Goal: Task Accomplishment & Management: Manage account settings

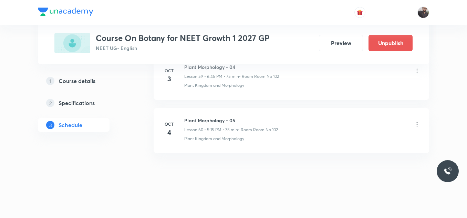
click at [253, 68] on h6 "Plant Morphology - 04" at bounding box center [231, 66] width 95 height 7
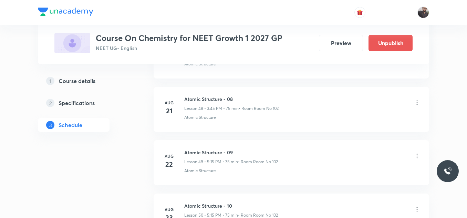
scroll to position [4083, 0]
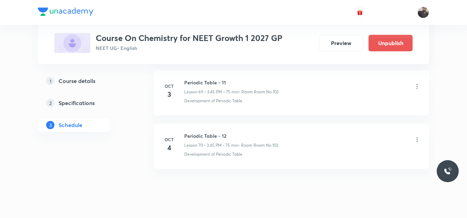
scroll to position [4067, 0]
click at [416, 86] on icon at bounding box center [416, 86] width 7 height 7
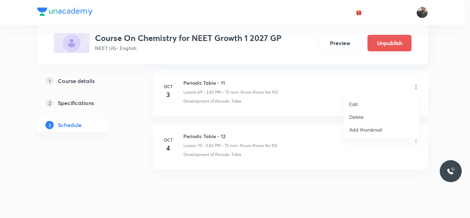
click at [365, 117] on li "Delete" at bounding box center [381, 117] width 75 height 13
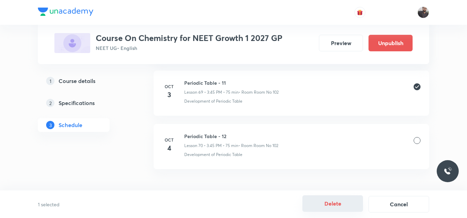
click at [327, 205] on button "Delete" at bounding box center [332, 203] width 61 height 17
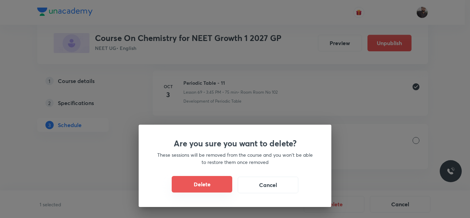
click at [221, 188] on button "Delete" at bounding box center [202, 184] width 61 height 17
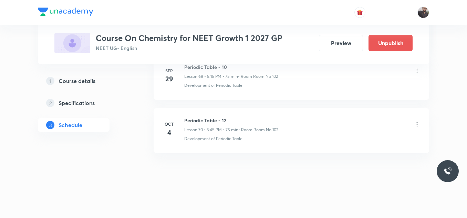
scroll to position [4029, 0]
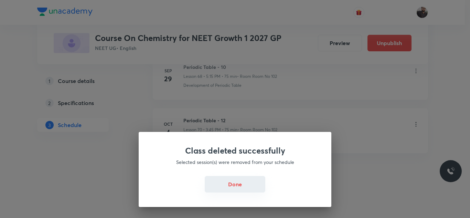
click at [242, 189] on button "Done" at bounding box center [235, 184] width 61 height 17
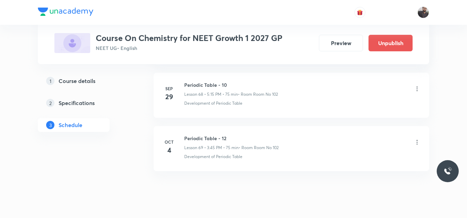
scroll to position [4011, 0]
drag, startPoint x: 183, startPoint y: 138, endPoint x: 247, endPoint y: 128, distance: 64.5
click at [247, 128] on li "Oct 4 Periodic Table - 12 Lesson 69 • 3:45 PM • 75 min • Room Room No 102 Devel…" at bounding box center [291, 148] width 275 height 45
drag, startPoint x: 184, startPoint y: 136, endPoint x: 272, endPoint y: 127, distance: 88.5
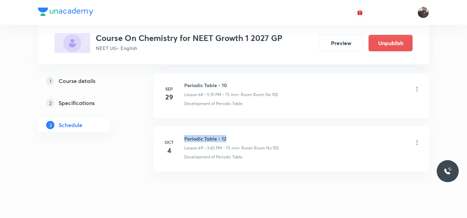
click at [272, 127] on li "Oct 4 Periodic Table - 12 Lesson 69 • 3:45 PM • 75 min • Room Room No 102 Devel…" at bounding box center [291, 148] width 275 height 45
copy h6 "Periodic Table - 12"
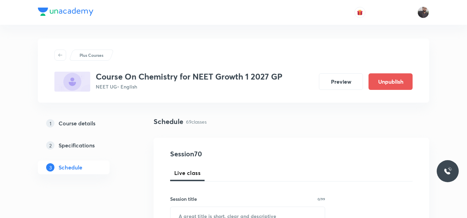
scroll to position [62, 0]
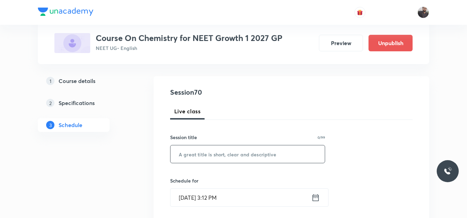
click at [272, 156] on input "text" at bounding box center [247, 154] width 154 height 18
paste input "Periodic Table - 12"
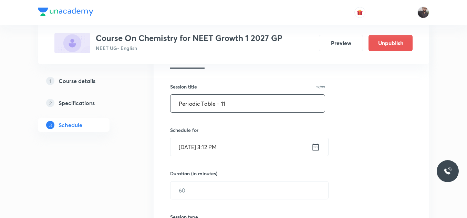
scroll to position [114, 0]
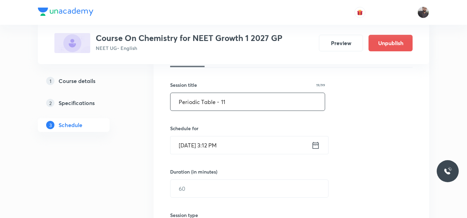
type input "Periodic Table - 11"
click at [233, 150] on input "Oct 3, 2025, 3:12 PM" at bounding box center [240, 145] width 141 height 18
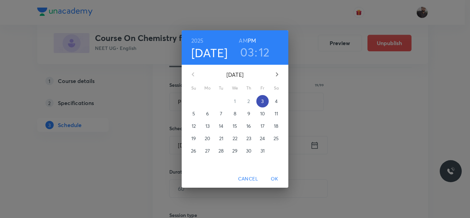
click at [263, 100] on p "3" at bounding box center [262, 101] width 2 height 7
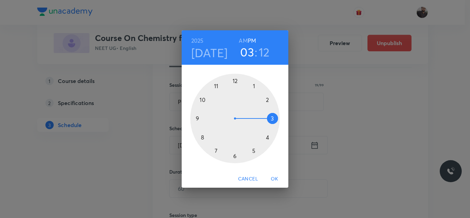
click at [251, 54] on h3 "03" at bounding box center [247, 52] width 14 height 14
click at [254, 152] on div at bounding box center [235, 119] width 90 height 90
click at [275, 117] on div at bounding box center [235, 119] width 90 height 90
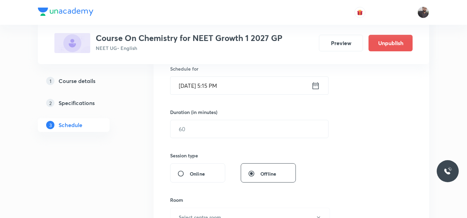
scroll to position [175, 0]
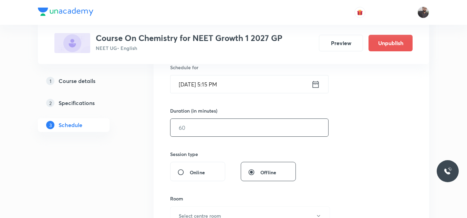
click at [275, 128] on input "text" at bounding box center [249, 128] width 158 height 18
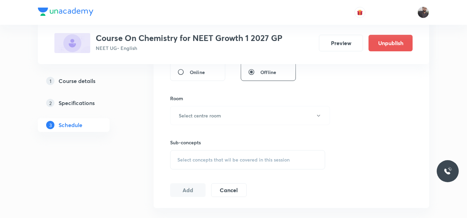
scroll to position [275, 0]
type input "75"
click at [267, 114] on button "Select centre room" at bounding box center [250, 115] width 160 height 19
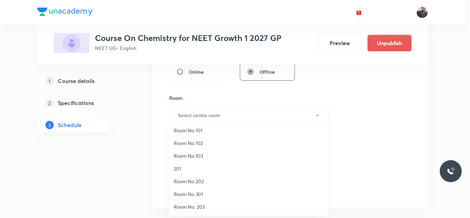
click at [203, 142] on span "Room No 102" at bounding box center [249, 142] width 151 height 7
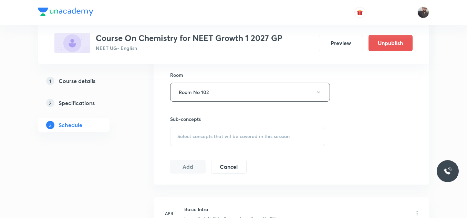
scroll to position [300, 0]
click at [202, 141] on div "Select concepts that wil be covered in this session" at bounding box center [247, 135] width 155 height 19
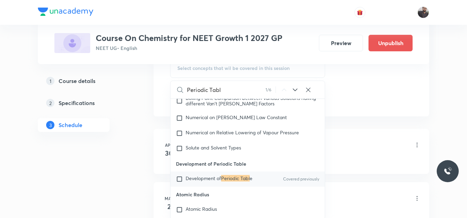
scroll to position [7235, 0]
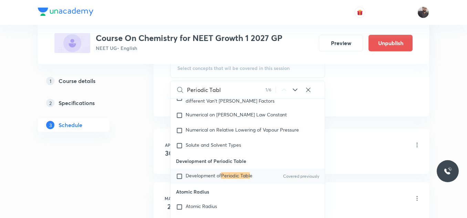
type input "Periodic Tabl"
click at [211, 179] on span "Development of" at bounding box center [203, 175] width 35 height 7
checkbox input "true"
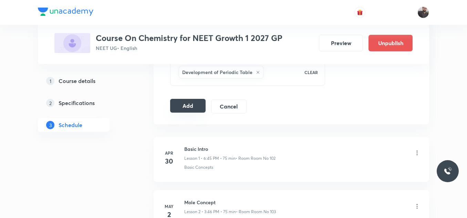
click at [194, 108] on button "Add" at bounding box center [187, 106] width 35 height 14
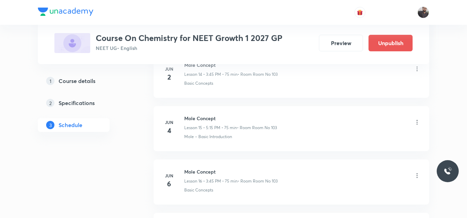
scroll to position [3766, 0]
click at [417, 72] on icon at bounding box center [417, 71] width 1 height 4
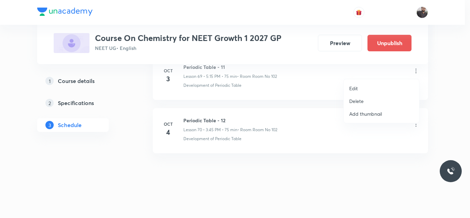
click at [362, 99] on p "Delete" at bounding box center [356, 100] width 14 height 7
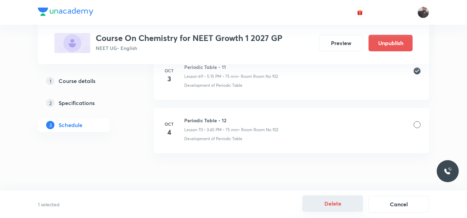
click at [332, 210] on button "Delete" at bounding box center [332, 203] width 61 height 17
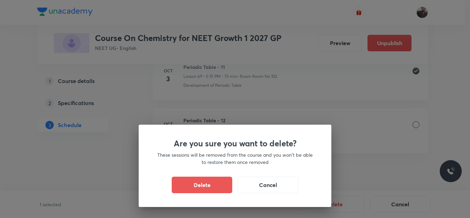
click at [212, 176] on div "Are you sure you want to delete? These sessions will be removed from the course…" at bounding box center [235, 166] width 193 height 82
click at [214, 181] on button "Delete" at bounding box center [202, 184] width 61 height 17
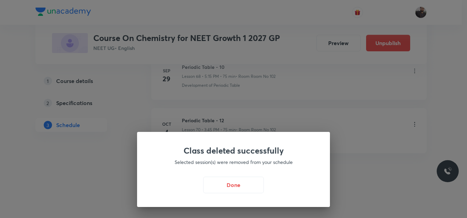
scroll to position [3713, 0]
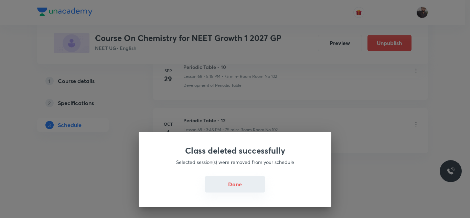
click at [228, 184] on button "Done" at bounding box center [235, 184] width 61 height 17
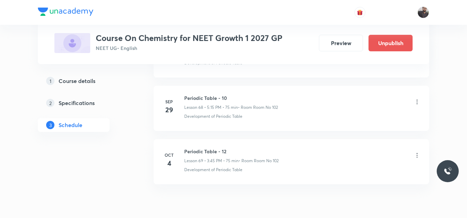
scroll to position [3682, 0]
drag, startPoint x: 183, startPoint y: 149, endPoint x: 187, endPoint y: 150, distance: 3.6
click at [187, 150] on div "Oct 4 Periodic Table - 12 Lesson 69 • 3:45 PM • 75 min • Room Room No 102 Devel…" at bounding box center [291, 160] width 258 height 25
drag, startPoint x: 183, startPoint y: 93, endPoint x: 240, endPoint y: 91, distance: 56.9
click at [240, 91] on li "Sep 29 Periodic Table - 10 Lesson 68 • 5:15 PM • 75 min • Room Room No 102 Deve…" at bounding box center [291, 108] width 275 height 45
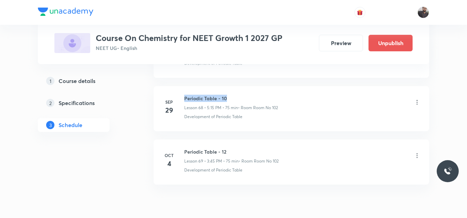
copy h6 "Periodic Table - 10"
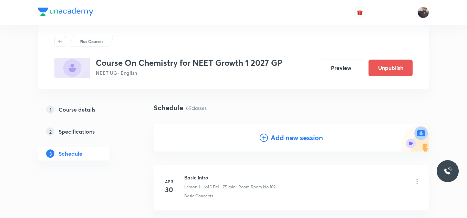
scroll to position [12, 0]
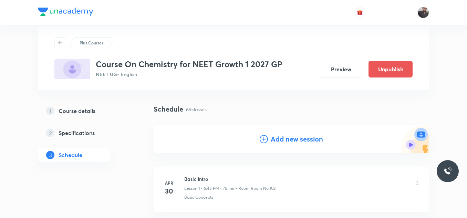
click at [262, 140] on icon at bounding box center [264, 139] width 8 height 8
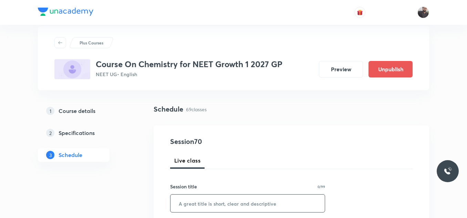
click at [219, 207] on input "text" at bounding box center [247, 204] width 154 height 18
paste input "Periodic Table - 10"
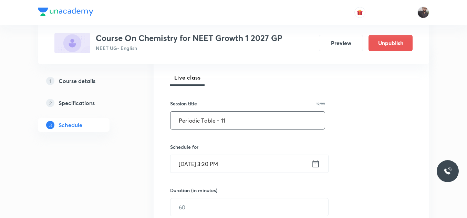
type input "Periodic Table - 11"
click at [243, 162] on input "Oct 3, 2025, 3:20 PM" at bounding box center [240, 164] width 141 height 18
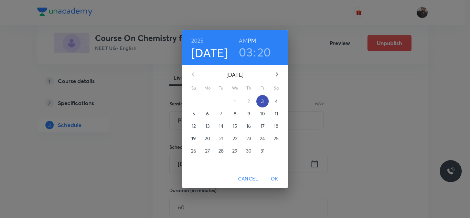
drag, startPoint x: 274, startPoint y: 104, endPoint x: 266, endPoint y: 104, distance: 8.3
click at [266, 104] on div "28 29 30 1 2 3 4" at bounding box center [235, 101] width 107 height 12
click at [266, 104] on span "3" at bounding box center [262, 101] width 12 height 7
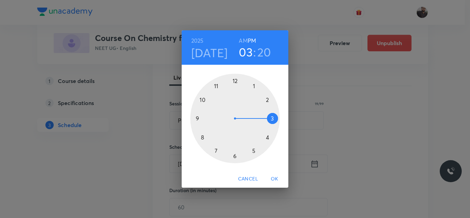
click at [235, 158] on div at bounding box center [235, 119] width 90 height 90
click at [198, 118] on div at bounding box center [235, 119] width 90 height 90
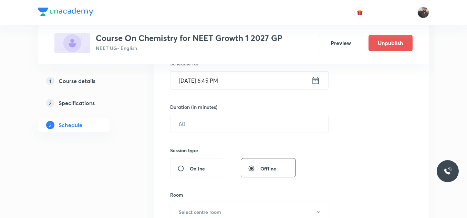
scroll to position [190, 0]
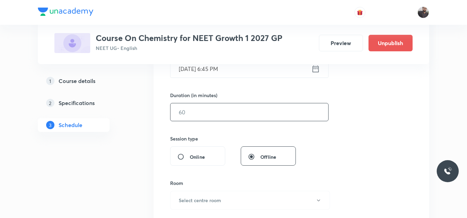
click at [196, 115] on input "text" at bounding box center [249, 112] width 158 height 18
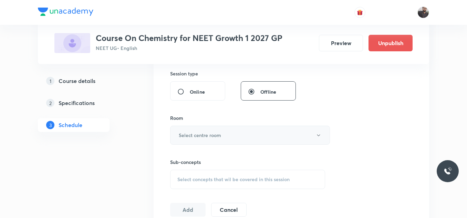
scroll to position [256, 0]
type input "75"
click at [196, 129] on button "Select centre room" at bounding box center [250, 134] width 160 height 19
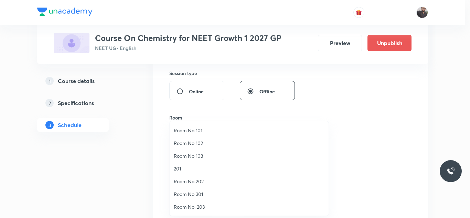
click at [197, 137] on li "Room No 102" at bounding box center [249, 143] width 159 height 13
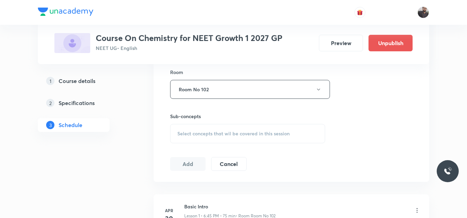
scroll to position [302, 0]
click at [197, 138] on div "Select concepts that wil be covered in this session" at bounding box center [247, 133] width 155 height 19
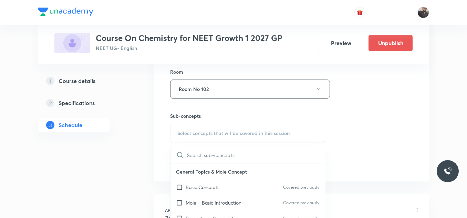
click at [197, 138] on div "Select concepts that wil be covered in this session" at bounding box center [247, 133] width 155 height 19
click at [197, 155] on input "text" at bounding box center [256, 155] width 138 height 18
paste input "Periodic Table - 10"
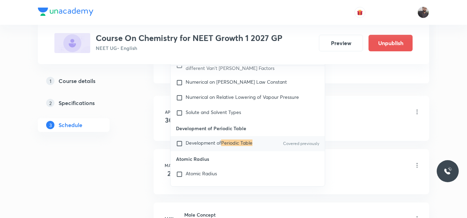
scroll to position [7235, 0]
type input "Periodic Table"
click at [224, 147] on p "Development of Periodic Table" at bounding box center [219, 143] width 67 height 7
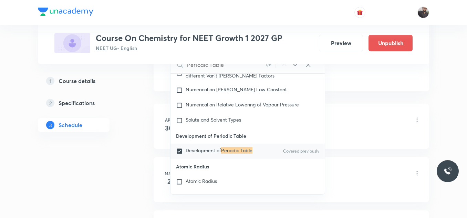
checkbox input "true"
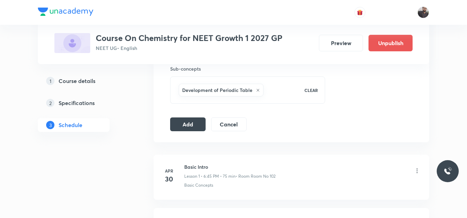
scroll to position [345, 0]
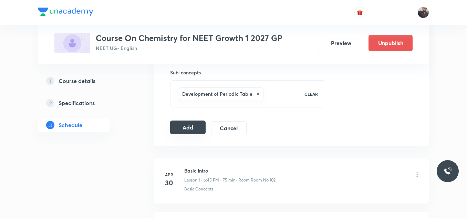
click at [185, 127] on button "Add" at bounding box center [187, 127] width 35 height 14
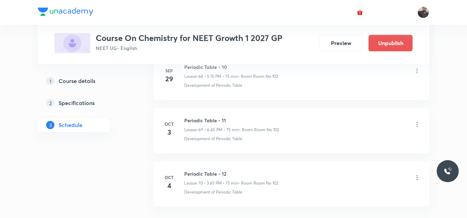
scroll to position [3766, 0]
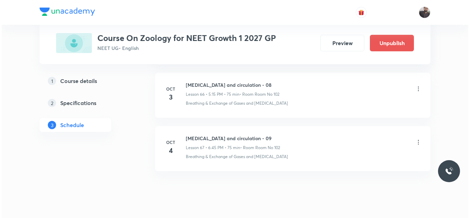
scroll to position [3891, 0]
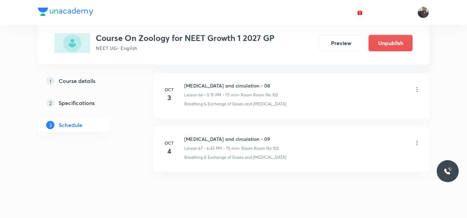
click at [418, 89] on icon at bounding box center [416, 89] width 7 height 7
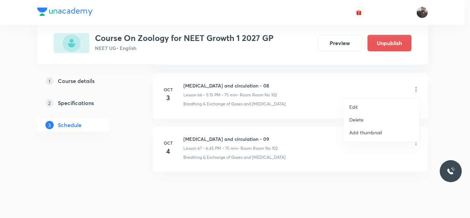
click at [359, 119] on p "Delete" at bounding box center [356, 119] width 14 height 7
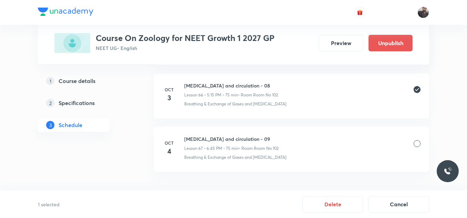
drag, startPoint x: 328, startPoint y: 206, endPoint x: 324, endPoint y: 149, distance: 56.3
click at [325, 117] on li "Oct 3 Body fluid and circulation - 08 Lesson 66 • 5:15 PM • 75 min • Room Room …" at bounding box center [291, 95] width 275 height 45
click at [400, 206] on button "Cancel" at bounding box center [398, 203] width 61 height 17
click at [417, 90] on icon at bounding box center [416, 89] width 7 height 7
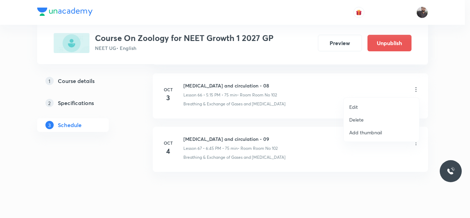
click at [363, 110] on li "Edit" at bounding box center [381, 107] width 75 height 13
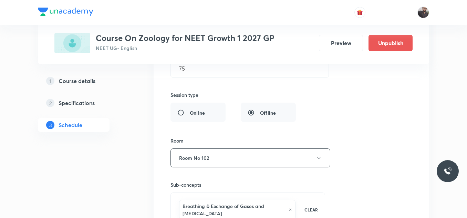
scroll to position [3637, 0]
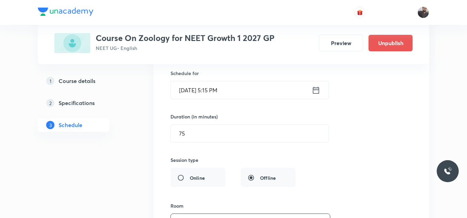
click at [229, 91] on input "Oct 3, 2025, 5:15 PM" at bounding box center [241, 90] width 141 height 18
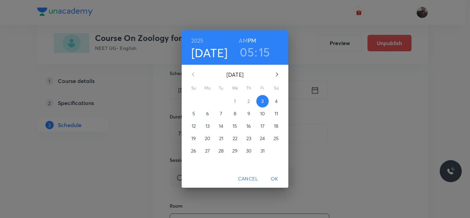
click at [253, 56] on h3 "05" at bounding box center [247, 52] width 14 height 14
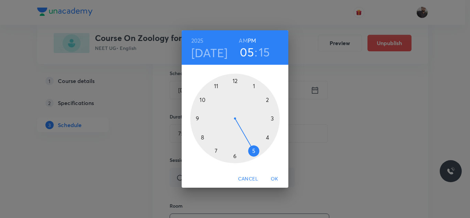
click at [276, 118] on div at bounding box center [235, 119] width 90 height 90
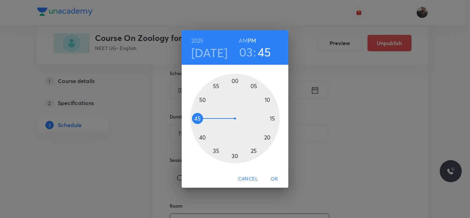
drag, startPoint x: 198, startPoint y: 117, endPoint x: 200, endPoint y: 120, distance: 3.5
click at [200, 120] on div at bounding box center [235, 119] width 90 height 90
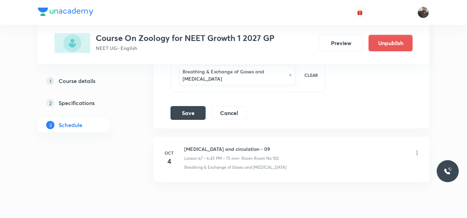
scroll to position [3840, 0]
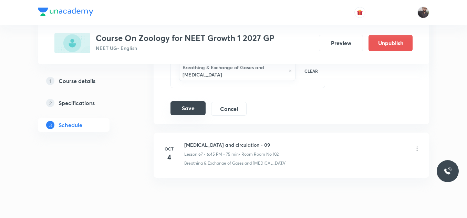
click at [186, 109] on button "Save" at bounding box center [187, 108] width 35 height 14
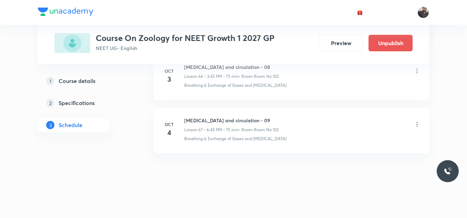
scroll to position [3593, 0]
click at [416, 71] on icon at bounding box center [416, 70] width 7 height 7
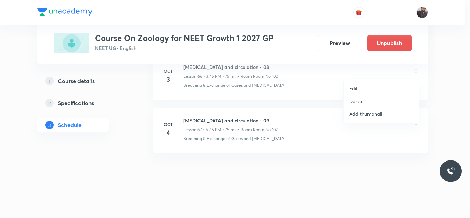
click at [360, 101] on p "Delete" at bounding box center [356, 100] width 14 height 7
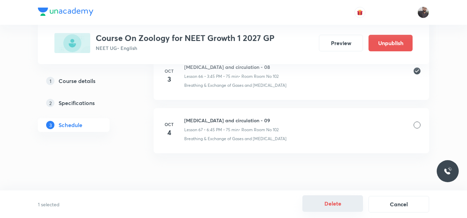
click at [332, 201] on button "Delete" at bounding box center [332, 203] width 61 height 17
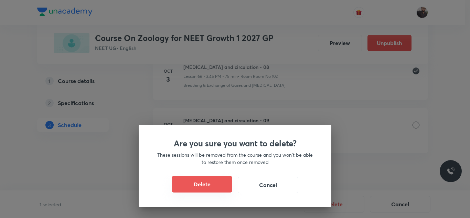
click at [200, 190] on button "Delete" at bounding box center [202, 184] width 61 height 17
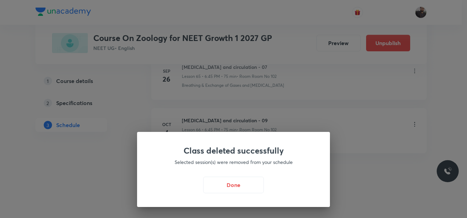
scroll to position [3540, 0]
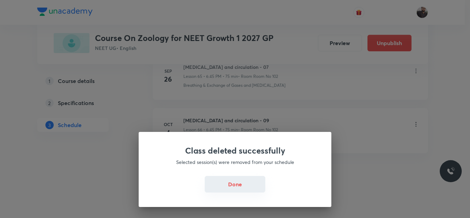
click at [252, 191] on button "Done" at bounding box center [235, 184] width 61 height 17
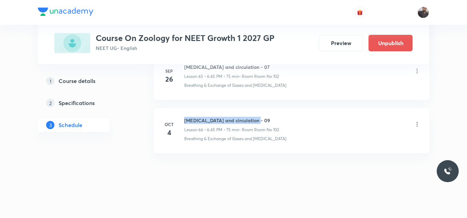
drag, startPoint x: 185, startPoint y: 119, endPoint x: 291, endPoint y: 111, distance: 106.0
click at [291, 111] on li "Oct 4 Body fluid and circulation - 09 Lesson 66 • 6:45 PM • 75 min • Room Room …" at bounding box center [291, 130] width 275 height 45
copy h6 "Body fluid and circulation - 09"
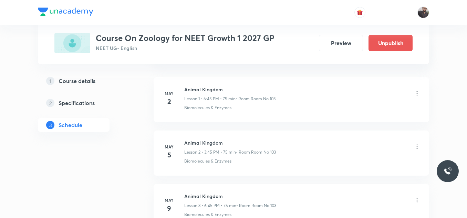
scroll to position [49, 0]
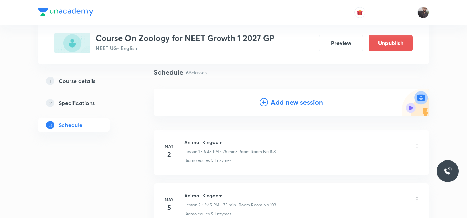
click at [262, 101] on icon at bounding box center [264, 102] width 8 height 8
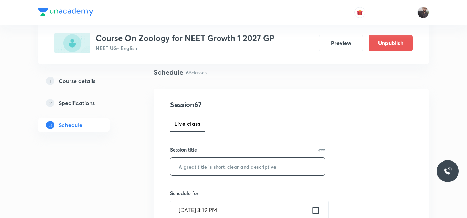
click at [238, 162] on input "text" at bounding box center [247, 167] width 154 height 18
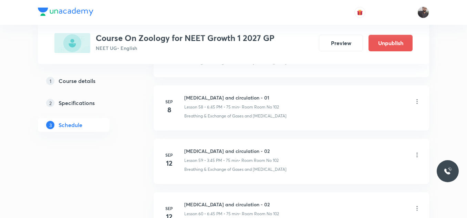
scroll to position [3856, 0]
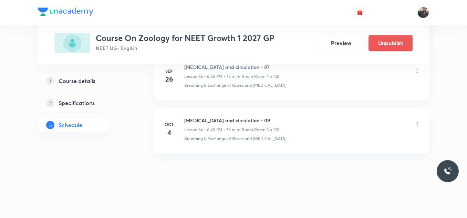
drag, startPoint x: 183, startPoint y: 65, endPoint x: 244, endPoint y: 62, distance: 61.3
click at [244, 62] on div "Plus Courses Course On Zoology for NEET Growth 1 2027 GP NEET UG • English Prev…" at bounding box center [233, 32] width 391 height 64
drag, startPoint x: 183, startPoint y: 65, endPoint x: 287, endPoint y: 47, distance: 105.4
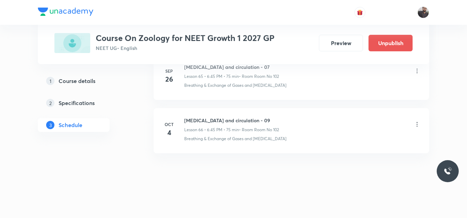
click at [287, 47] on div "Course On Zoology for NEET Growth 1 2027 GP NEET UG • English Preview Unpublish" at bounding box center [233, 43] width 358 height 20
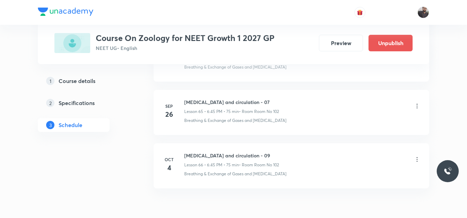
scroll to position [3820, 0]
drag, startPoint x: 183, startPoint y: 99, endPoint x: 286, endPoint y: 96, distance: 103.0
click at [286, 96] on li "Sep 26 Body fluid and circulation - 07 Lesson 65 • 6:45 PM • 75 min • Room Room…" at bounding box center [291, 112] width 275 height 45
copy h6 "Body fluid and circulation - 07"
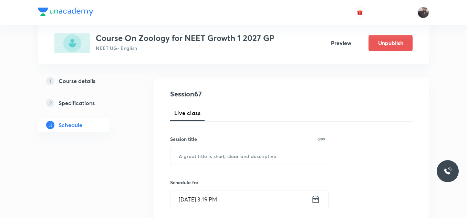
scroll to position [65, 0]
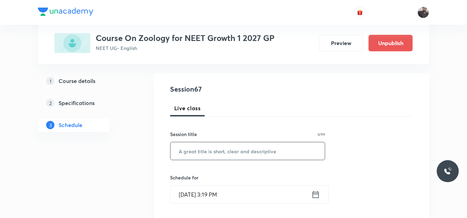
click at [276, 148] on input "text" at bounding box center [247, 151] width 154 height 18
paste input "Body fluid and circulation - 07"
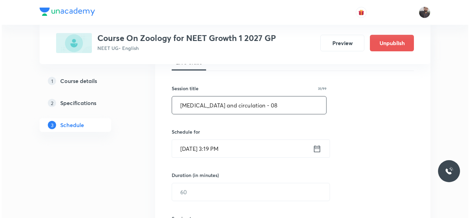
scroll to position [111, 0]
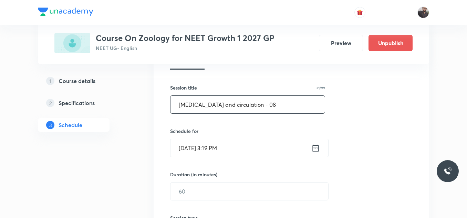
type input "Body fluid and circulation - 08"
click at [263, 150] on input "Oct 3, 2025, 3:19 PM" at bounding box center [240, 148] width 141 height 18
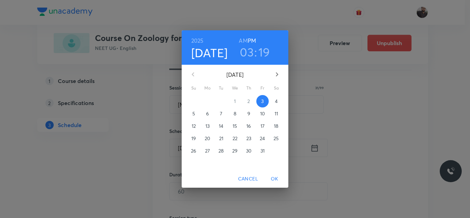
click at [277, 102] on p "4" at bounding box center [276, 101] width 3 height 7
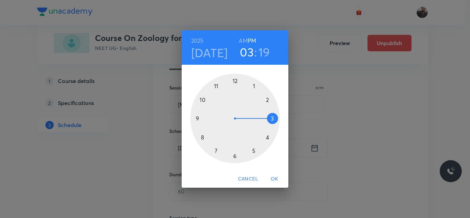
click at [305, 129] on div "2025 Oct 4 03 : 19 AM PM 1 2 3 4 5 6 7 8 9 10 11 12 Cancel OK" at bounding box center [235, 109] width 470 height 218
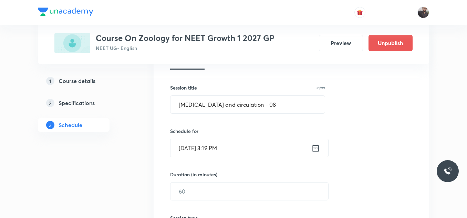
click at [240, 159] on div "Session 67 Live class Session title 31/99 Body fluid and circulation - 08 ​ Sch…" at bounding box center [291, 199] width 242 height 323
click at [239, 153] on input "Oct 3, 2025, 3:19 PM" at bounding box center [240, 148] width 141 height 18
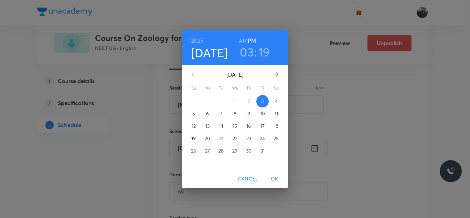
click at [249, 54] on h3 "03" at bounding box center [247, 52] width 14 height 14
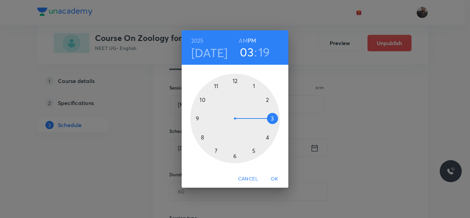
click at [271, 118] on div at bounding box center [235, 119] width 90 height 90
click at [252, 50] on h3 "03" at bounding box center [247, 52] width 14 height 14
click at [253, 151] on div at bounding box center [235, 119] width 90 height 90
click at [271, 118] on div at bounding box center [235, 119] width 90 height 90
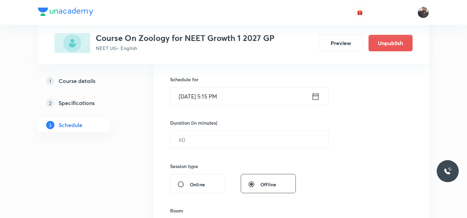
scroll to position [163, 0]
click at [271, 137] on input "text" at bounding box center [249, 139] width 158 height 18
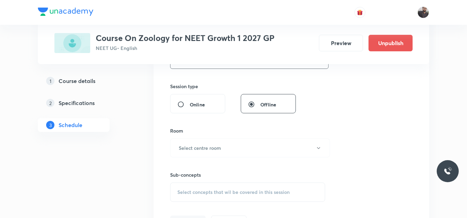
scroll to position [243, 0]
type input "75"
click at [262, 147] on button "Select centre room" at bounding box center [250, 147] width 160 height 19
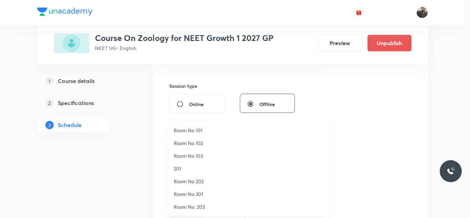
click at [193, 143] on span "Room No 102" at bounding box center [249, 142] width 151 height 7
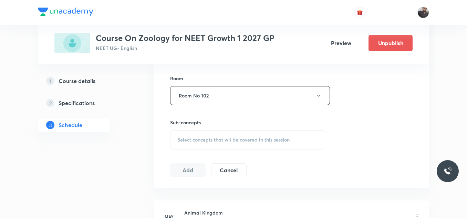
scroll to position [299, 0]
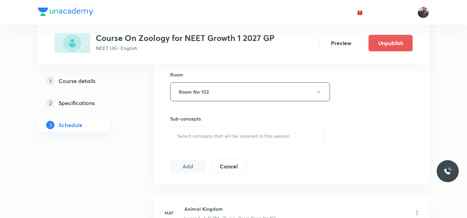
click at [206, 139] on span "Select concepts that wil be covered in this session" at bounding box center [233, 136] width 112 height 6
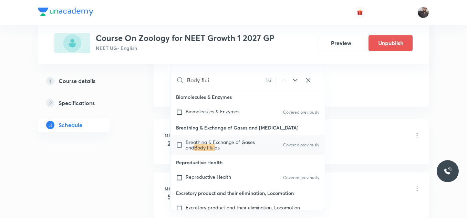
scroll to position [377, 0]
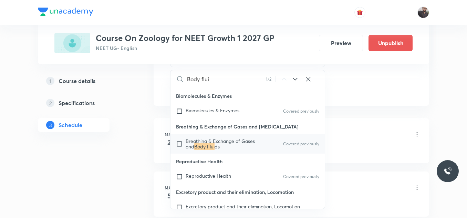
type input "Body flui"
click at [208, 153] on div "Breathing & Exchange of Gases and Body Flui ds Covered previously" at bounding box center [247, 143] width 154 height 19
checkbox input "true"
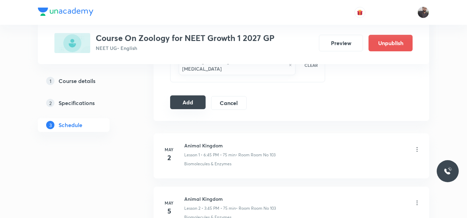
click at [186, 107] on button "Add" at bounding box center [187, 102] width 35 height 14
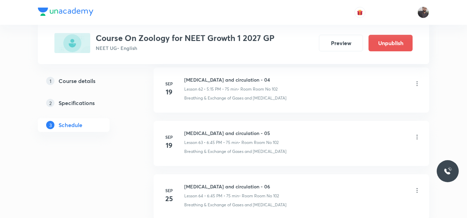
scroll to position [3593, 0]
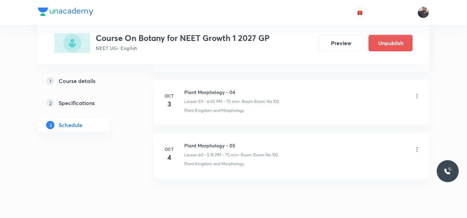
click at [417, 96] on icon at bounding box center [417, 96] width 1 height 4
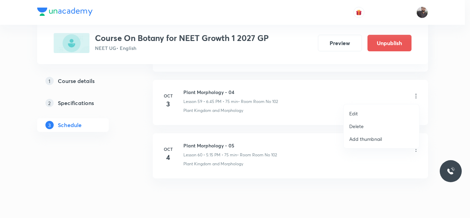
click at [372, 128] on li "Delete" at bounding box center [381, 126] width 75 height 13
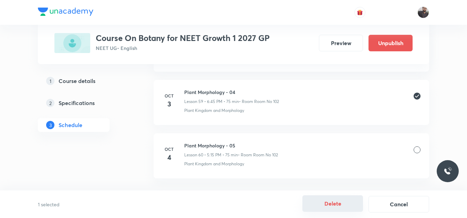
click at [339, 206] on button "Delete" at bounding box center [332, 203] width 61 height 17
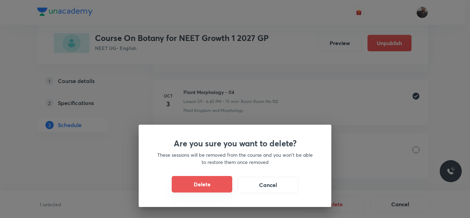
click at [205, 185] on button "Delete" at bounding box center [202, 184] width 61 height 17
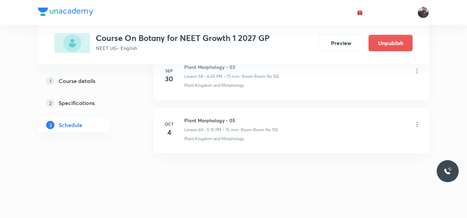
scroll to position [3483, 0]
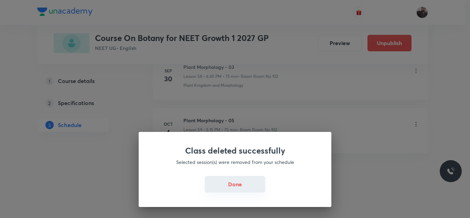
click at [235, 187] on button "Done" at bounding box center [235, 184] width 61 height 17
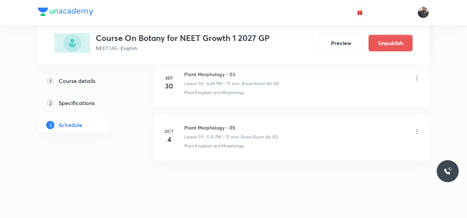
scroll to position [3475, 0]
copy h6 "Plant Morphology - 03"
drag, startPoint x: 181, startPoint y: 71, endPoint x: 267, endPoint y: 72, distance: 86.1
click at [267, 72] on div "Sep 30 Plant Morphology - 03 Lesson 58 • 6:45 PM • 75 min • Room Room No 102 Pl…" at bounding box center [291, 83] width 258 height 25
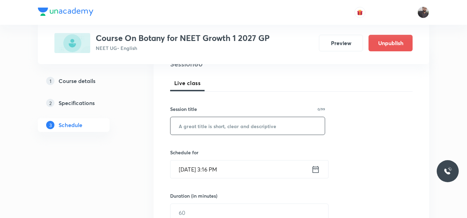
scroll to position [90, 0]
click at [254, 127] on input "text" at bounding box center [247, 126] width 154 height 18
paste input "Plant Morphology - 03"
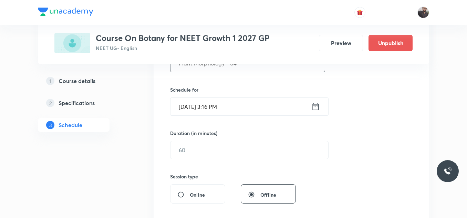
scroll to position [160, 0]
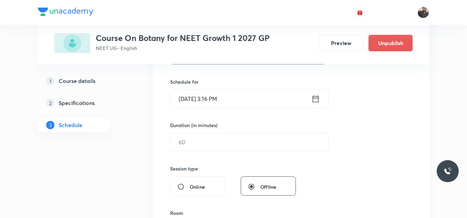
type input "Plant Morphology - 04"
click at [241, 99] on input "Oct 3, 2025, 3:16 PM" at bounding box center [240, 99] width 141 height 18
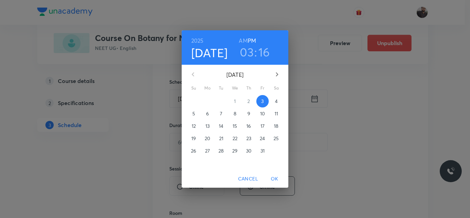
click at [276, 103] on p "4" at bounding box center [276, 101] width 3 height 7
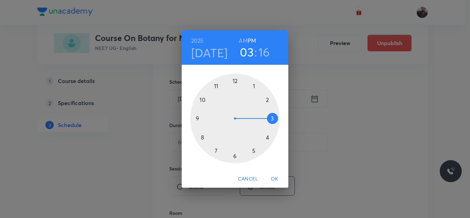
click at [313, 93] on div "2025 Oct 4 03 : 16 AM PM 1 2 3 4 5 6 7 8 9 10 11 12 Cancel OK" at bounding box center [235, 109] width 470 height 218
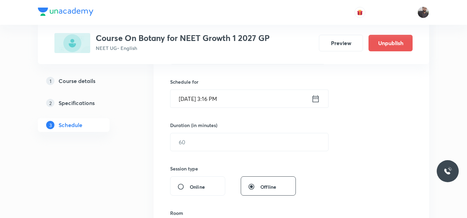
click at [233, 98] on input "Oct 3, 2025, 3:16 PM" at bounding box center [240, 99] width 141 height 18
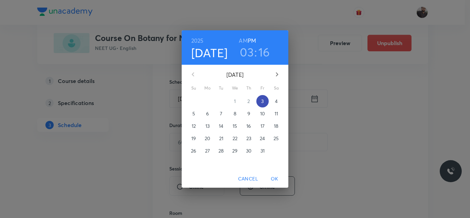
click at [262, 102] on p "3" at bounding box center [262, 101] width 2 height 7
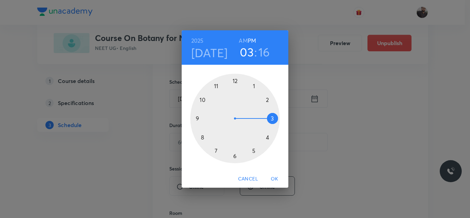
click at [272, 118] on div at bounding box center [235, 119] width 90 height 90
click at [195, 117] on div at bounding box center [235, 119] width 90 height 90
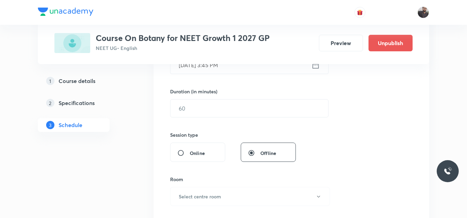
scroll to position [195, 0]
click at [194, 103] on input "text" at bounding box center [249, 108] width 158 height 18
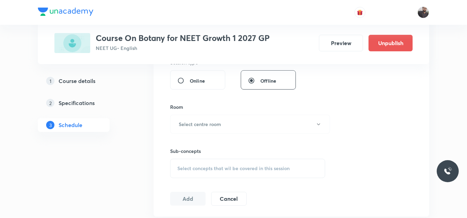
scroll to position [272, 0]
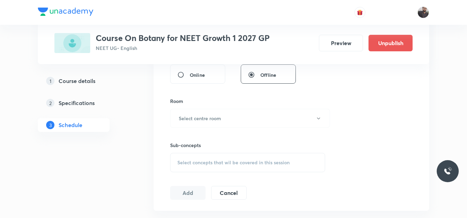
type input "75"
click at [221, 123] on button "Select centre room" at bounding box center [250, 118] width 160 height 19
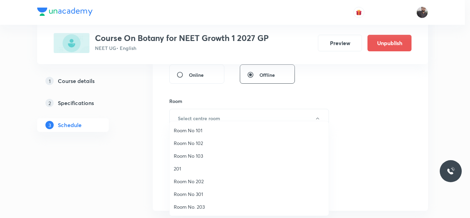
click at [197, 143] on span "Room No 102" at bounding box center [249, 142] width 151 height 7
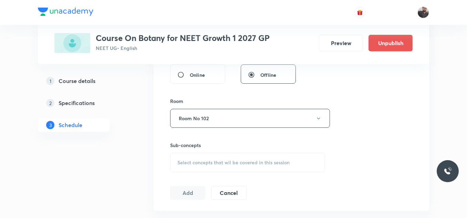
click at [202, 174] on div "Session 60 Live class Session title 21/99 Plant Morphology - 04 ​ Schedule for …" at bounding box center [291, 37] width 242 height 323
click at [201, 162] on span "Select concepts that wil be covered in this session" at bounding box center [233, 163] width 112 height 6
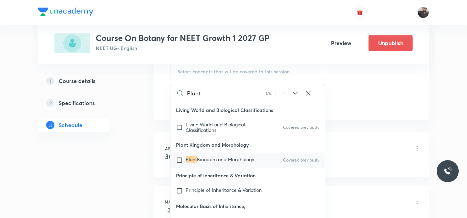
scroll to position [364, 0]
type input "Plant"
click at [208, 162] on span "Kingdom and Morphology" at bounding box center [225, 159] width 57 height 7
checkbox input "true"
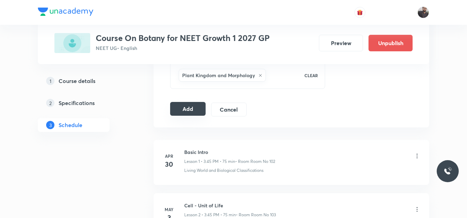
click at [202, 111] on button "Add" at bounding box center [187, 109] width 35 height 14
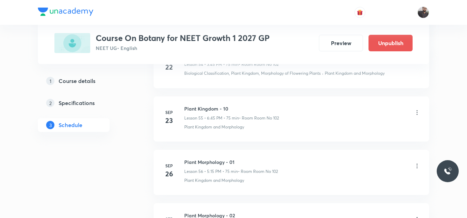
scroll to position [3220, 0]
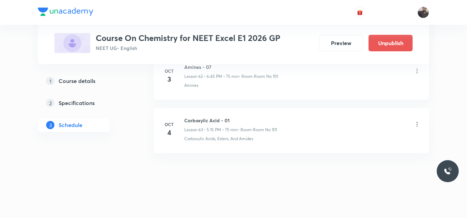
click at [417, 126] on icon at bounding box center [417, 124] width 1 height 4
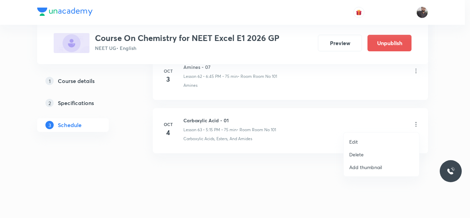
click at [354, 139] on p "Edit" at bounding box center [353, 141] width 9 height 7
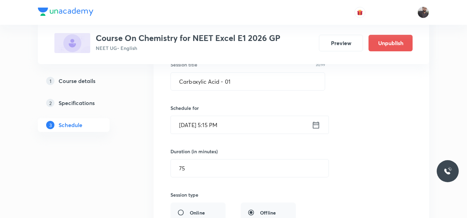
scroll to position [3415, 0]
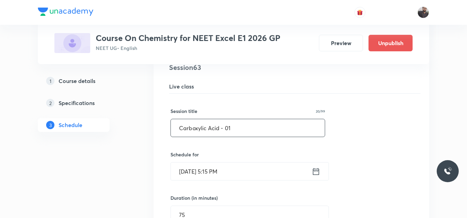
click at [248, 123] on input "Carboxylic Acid - 01" at bounding box center [248, 128] width 154 height 18
drag, startPoint x: 177, startPoint y: 127, endPoint x: 221, endPoint y: 133, distance: 44.5
click at [221, 133] on input "Carboxylic Acid - 02" at bounding box center [248, 128] width 154 height 18
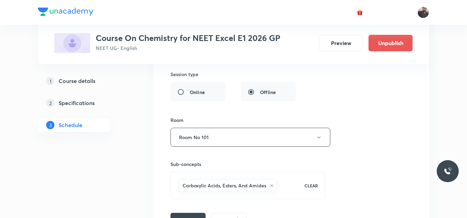
scroll to position [3596, 0]
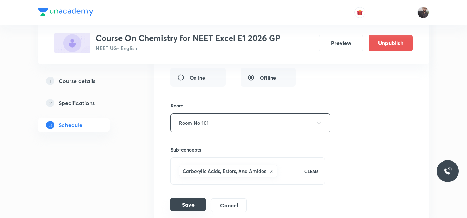
type input "Carboxylic Acid - 02"
click at [190, 205] on button "Save" at bounding box center [187, 205] width 35 height 14
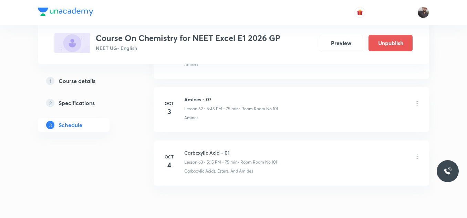
scroll to position [3399, 0]
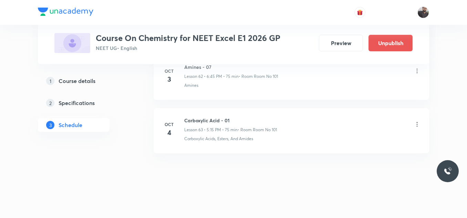
click at [416, 71] on icon at bounding box center [416, 70] width 7 height 7
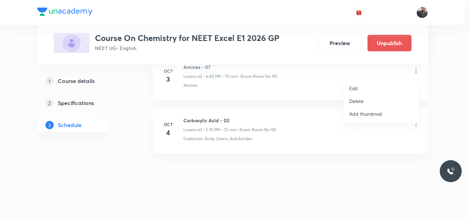
click at [360, 92] on li "Edit" at bounding box center [381, 88] width 75 height 13
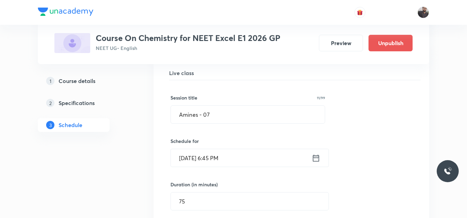
scroll to position [3374, 0]
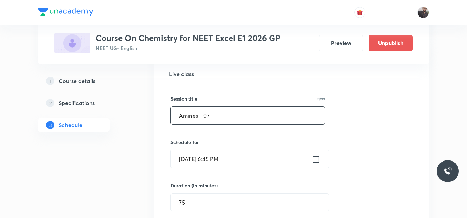
drag, startPoint x: 217, startPoint y: 113, endPoint x: 163, endPoint y: 120, distance: 54.5
click at [163, 120] on div "Amines - 07 Lesson 62 • Room Room No 101 Amines Session 62 Live class Session t…" at bounding box center [291, 215] width 258 height 331
paste input "Carboxylic Acid"
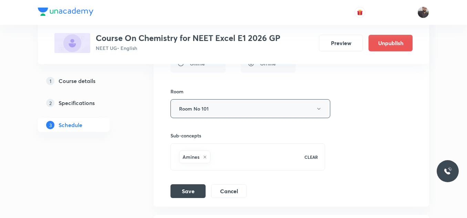
scroll to position [3560, 0]
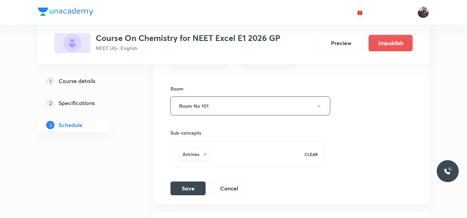
type input "Carboxylic Acid"
click at [207, 153] on icon at bounding box center [205, 154] width 4 height 4
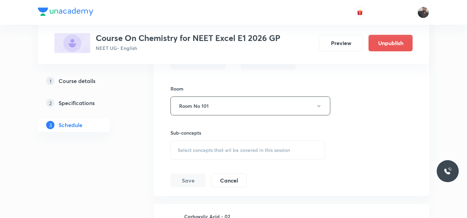
click at [209, 153] on span "Select concepts that wil be covered in this session" at bounding box center [234, 150] width 112 height 6
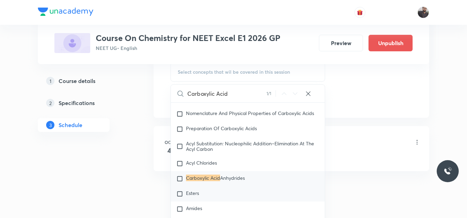
scroll to position [15990, 0]
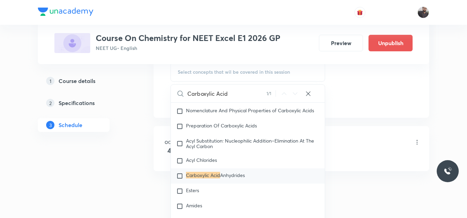
type input "Carboxylic Acid"
click at [224, 184] on div "Carboxylic Acid Anhydrides" at bounding box center [248, 175] width 154 height 15
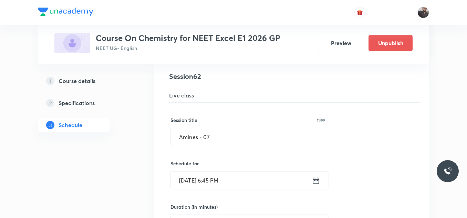
scroll to position [3348, 0]
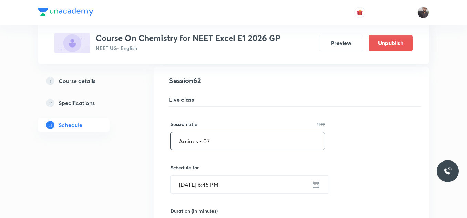
drag, startPoint x: 234, startPoint y: 136, endPoint x: 173, endPoint y: 138, distance: 61.3
paste input "Carboxylic Acid"
click at [174, 137] on input "Carboxylic Acid" at bounding box center [248, 141] width 154 height 18
click at [229, 139] on input "Carboxylic Acid" at bounding box center [248, 141] width 154 height 18
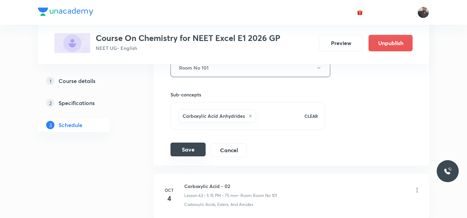
scroll to position [3599, 0]
type input "Carboxylic Acid - 01"
click at [190, 149] on button "Save" at bounding box center [187, 148] width 35 height 14
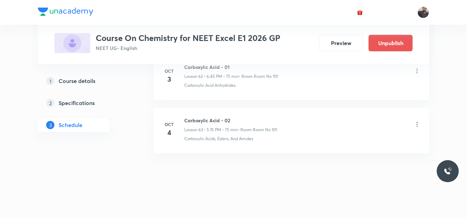
scroll to position [3395, 0]
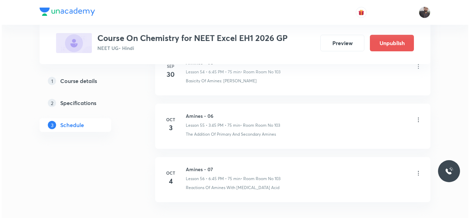
scroll to position [3292, 0]
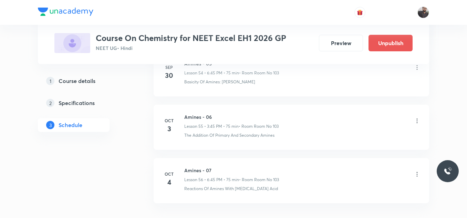
click at [417, 117] on icon at bounding box center [416, 120] width 7 height 7
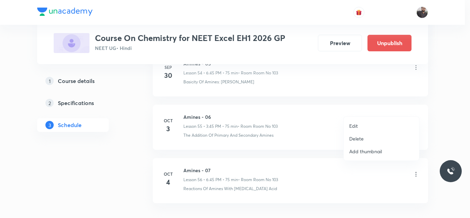
click at [381, 122] on li "Edit" at bounding box center [381, 125] width 75 height 13
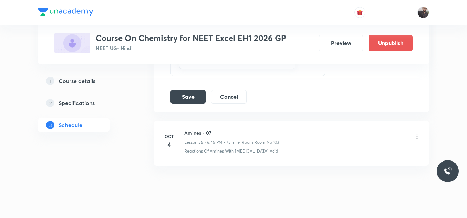
scroll to position [3249, 0]
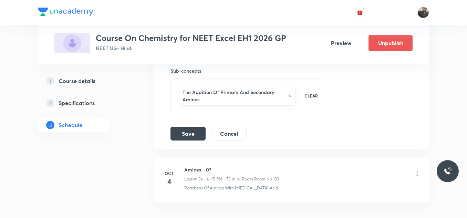
click at [291, 94] on icon at bounding box center [290, 96] width 4 height 4
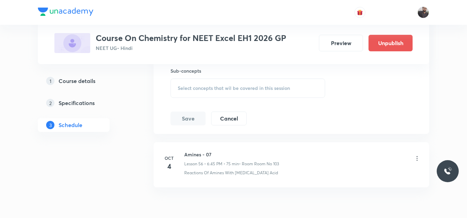
click at [237, 85] on span "Select concepts that wil be covered in this session" at bounding box center [234, 88] width 112 height 6
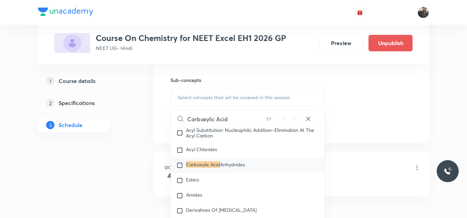
scroll to position [3241, 0]
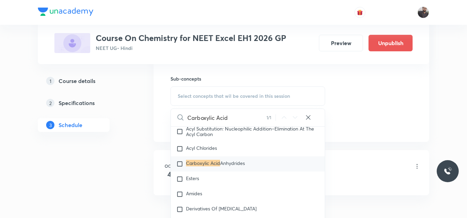
type input "Carboxylic Acid"
click at [268, 163] on div "Carboxylic Acid Anhydrides" at bounding box center [248, 163] width 154 height 15
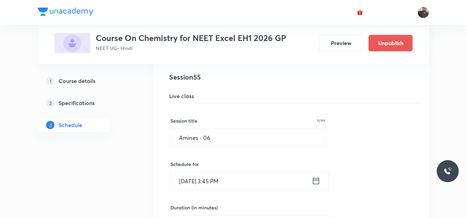
scroll to position [2978, 0]
drag, startPoint x: 224, startPoint y: 121, endPoint x: 176, endPoint y: 126, distance: 48.8
click at [176, 129] on input "Amines - 06" at bounding box center [248, 138] width 154 height 18
paste input "Carboxylic Acid"
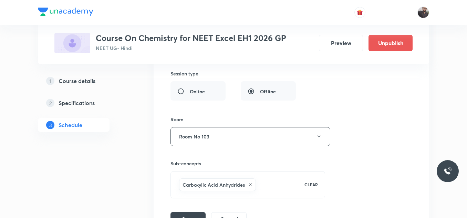
scroll to position [3160, 0]
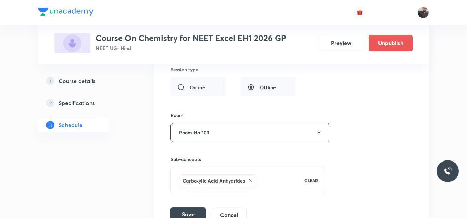
type input "Carboxylic Acid - 01"
click at [194, 207] on button "Save" at bounding box center [187, 214] width 35 height 14
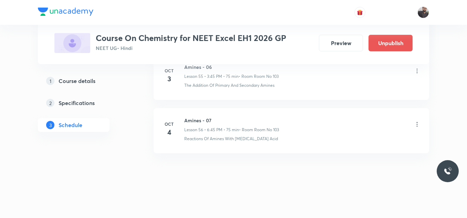
scroll to position [3013, 0]
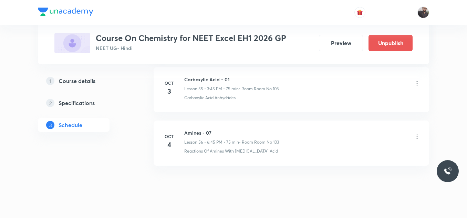
click at [419, 133] on icon at bounding box center [416, 136] width 7 height 7
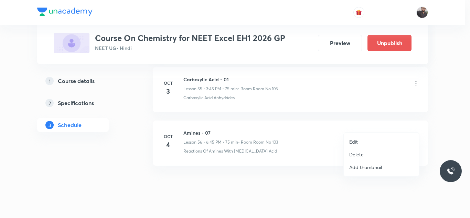
click at [360, 141] on li "Edit" at bounding box center [381, 141] width 75 height 13
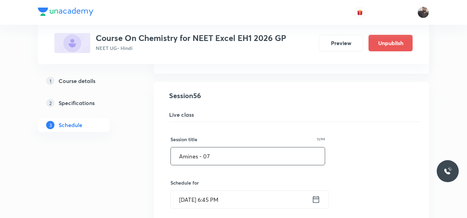
drag, startPoint x: 217, startPoint y: 141, endPoint x: 166, endPoint y: 151, distance: 51.9
paste input "Carboxylic Acid"
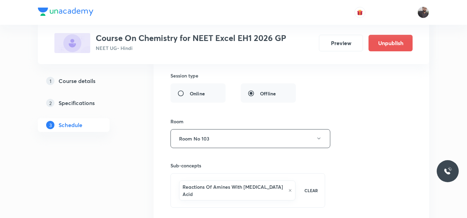
scroll to position [3208, 0]
type input "Carboxylic Acid - 02"
click at [289, 189] on icon at bounding box center [290, 190] width 2 height 2
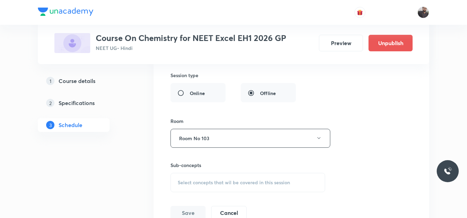
click at [229, 174] on div "Select concepts that wil be covered in this session" at bounding box center [247, 182] width 155 height 19
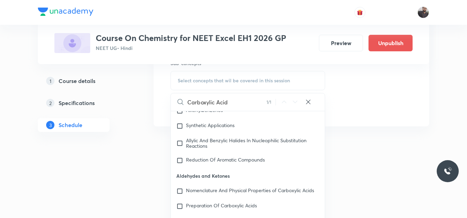
scroll to position [15964, 0]
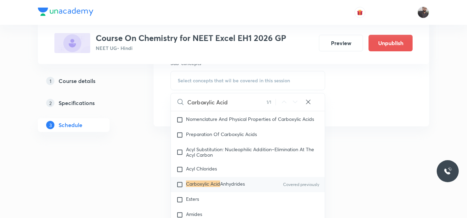
type input "Carboxylic Acid"
click at [232, 187] on span "Anhydrides" at bounding box center [232, 183] width 25 height 7
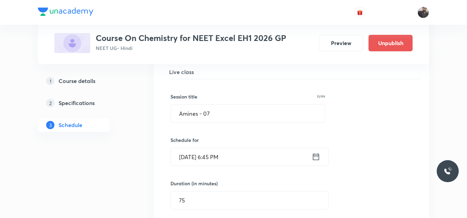
scroll to position [3062, 0]
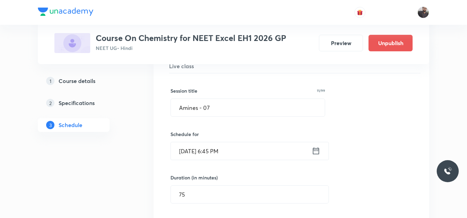
drag, startPoint x: 240, startPoint y: 86, endPoint x: 151, endPoint y: 102, distance: 89.9
drag, startPoint x: 220, startPoint y: 99, endPoint x: 170, endPoint y: 95, distance: 50.8
click at [170, 95] on div "Amines - 07 Lesson 56 • Room Room No 103 Reactions Of Amines With Nitrous Acid …" at bounding box center [291, 207] width 258 height 331
paste input "Carboxylic Acid"
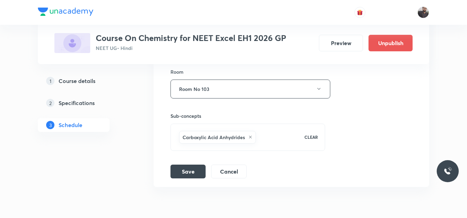
scroll to position [3278, 0]
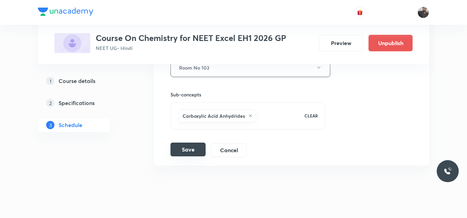
type input "Carboxylic Acid - 02"
click at [188, 143] on button "Save" at bounding box center [187, 150] width 35 height 14
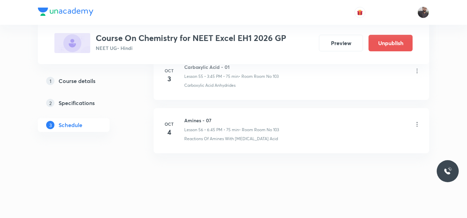
scroll to position [3013, 0]
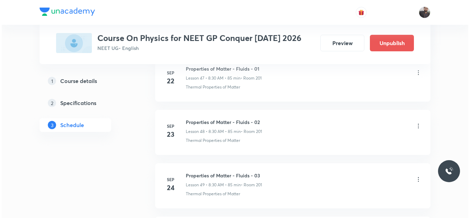
scroll to position [3290, 0]
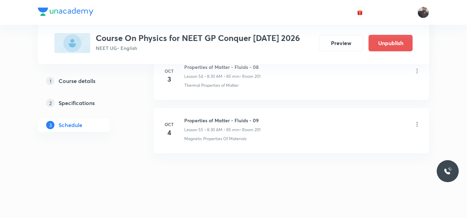
click at [419, 124] on icon at bounding box center [416, 124] width 7 height 7
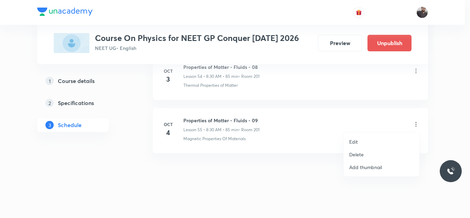
click at [380, 138] on li "Edit" at bounding box center [381, 141] width 75 height 13
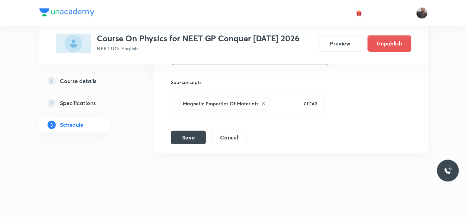
scroll to position [3239, 0]
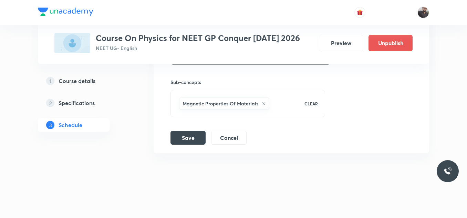
click at [266, 104] on div "Magnetic Properties Of Materials" at bounding box center [224, 103] width 90 height 13
click at [262, 104] on icon at bounding box center [264, 104] width 4 height 4
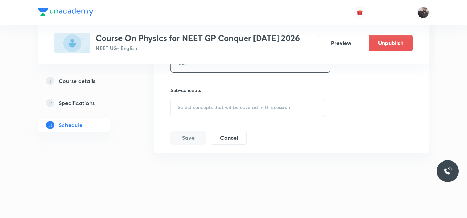
click at [262, 105] on span "Select concepts that wil be covered in this session" at bounding box center [234, 108] width 112 height 6
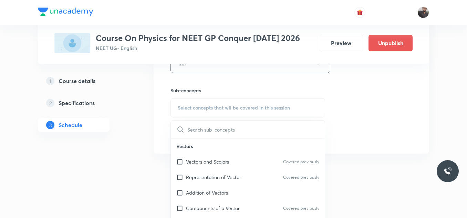
scroll to position [3219, 0]
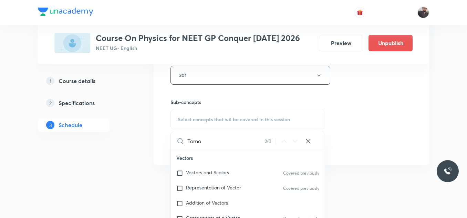
drag, startPoint x: 228, startPoint y: 137, endPoint x: 186, endPoint y: 135, distance: 42.4
click at [186, 135] on div "Tomo 0 / 0 ​" at bounding box center [248, 141] width 154 height 18
paste input "Thermal Properties of Matter"
type input "T"
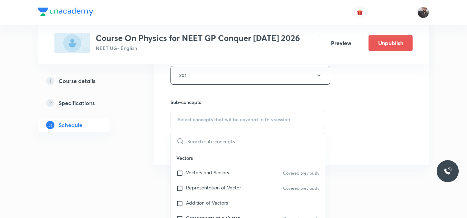
paste input "Thermal Properties of Matter"
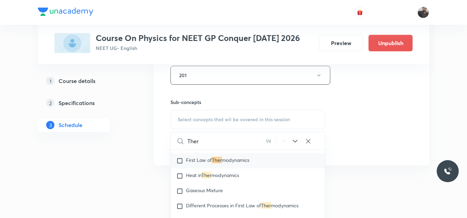
scroll to position [7335, 0]
type input "Ther"
click at [235, 160] on p "First Law of Ther modynamics" at bounding box center [217, 160] width 63 height 7
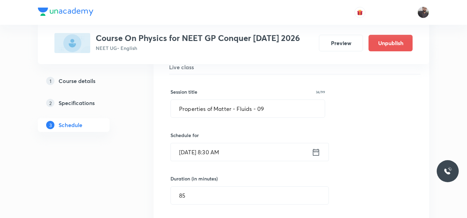
scroll to position [2995, 0]
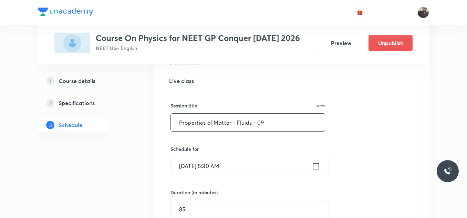
drag, startPoint x: 270, startPoint y: 118, endPoint x: 158, endPoint y: 115, distance: 112.6
click at [158, 115] on li "Properties of Matter - Fluids - 09 Lesson 55 • Room 201 Magnetic Properties Of …" at bounding box center [291, 222] width 275 height 348
paste input "Thermal Properties of Matter"
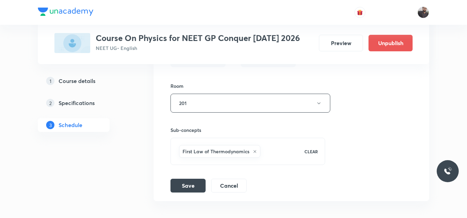
scroll to position [3191, 0]
type input "Thermal Properties of Matter - 01"
drag, startPoint x: 185, startPoint y: 191, endPoint x: 181, endPoint y: 186, distance: 7.1
click at [181, 186] on button "Save" at bounding box center [187, 185] width 35 height 14
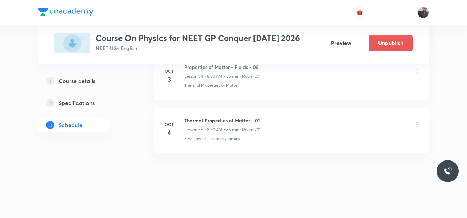
scroll to position [2974, 0]
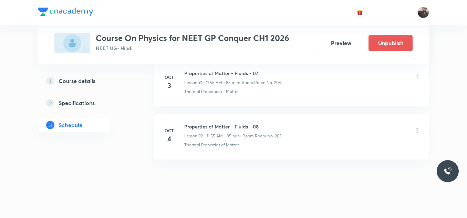
click at [419, 127] on icon at bounding box center [416, 130] width 7 height 7
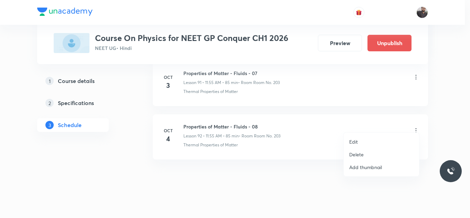
click at [368, 144] on li "Edit" at bounding box center [381, 141] width 75 height 13
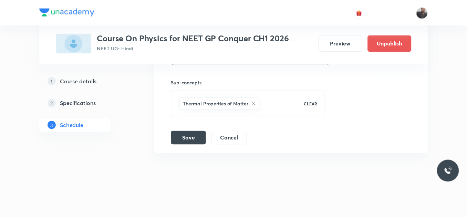
scroll to position [5200, 0]
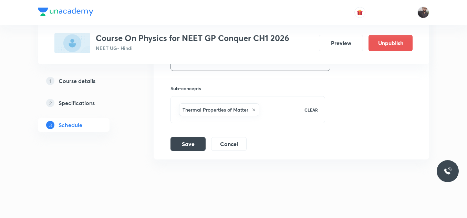
click at [254, 108] on icon at bounding box center [254, 110] width 4 height 4
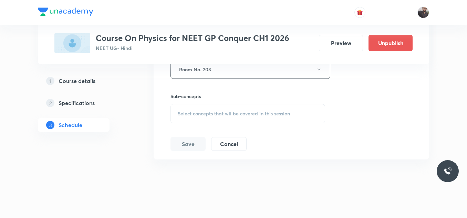
click at [239, 111] on span "Select concepts that wil be covered in this session" at bounding box center [234, 114] width 112 height 6
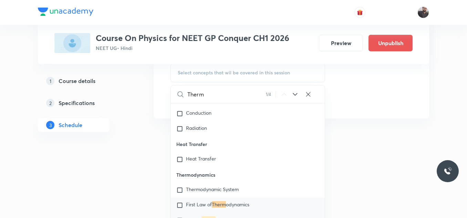
scroll to position [8018, 0]
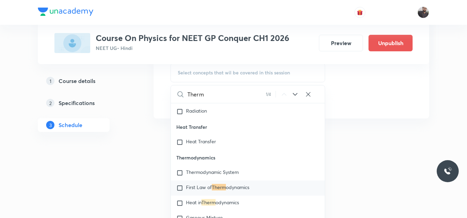
type input "Therm"
click at [217, 188] on mark "Therm" at bounding box center [219, 187] width 14 height 7
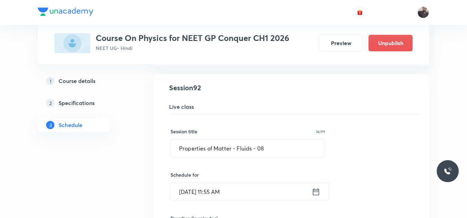
scroll to position [4937, 0]
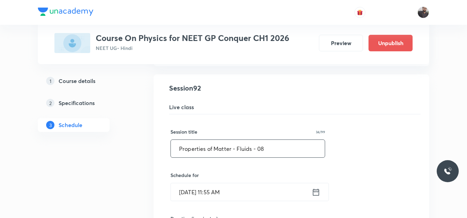
drag, startPoint x: 228, startPoint y: 144, endPoint x: 168, endPoint y: 144, distance: 59.9
paste input "Thermal Properties of Matter"
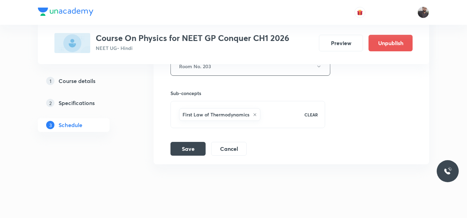
scroll to position [5196, 0]
type input "Thermal Properties of Matter - 01"
click at [185, 145] on button "Save" at bounding box center [187, 148] width 35 height 14
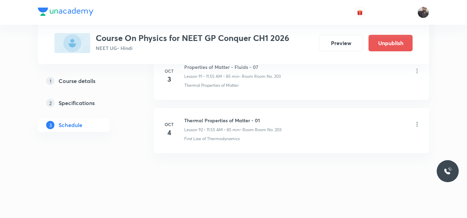
scroll to position [4936, 0]
click at [416, 126] on icon at bounding box center [416, 124] width 7 height 7
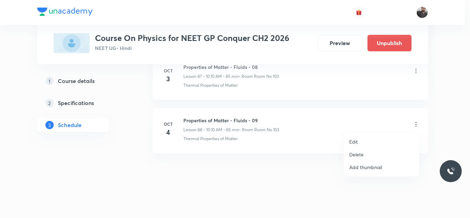
click at [357, 144] on p "Edit" at bounding box center [353, 141] width 9 height 7
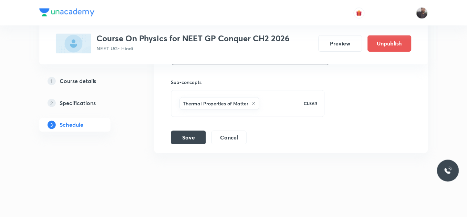
scroll to position [4979, 0]
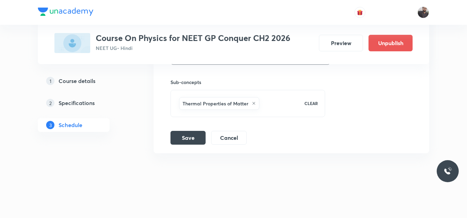
click at [253, 102] on icon at bounding box center [254, 103] width 4 height 4
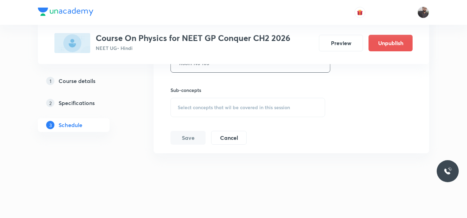
click at [253, 102] on div "Select concepts that wil be covered in this session" at bounding box center [247, 107] width 155 height 19
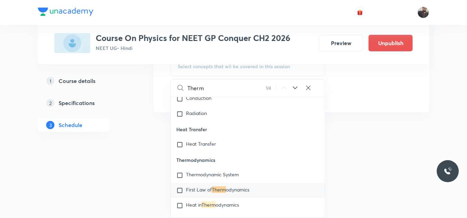
scroll to position [905, 0]
type input "Therm"
drag, startPoint x: 242, startPoint y: 183, endPoint x: 215, endPoint y: 190, distance: 28.1
click at [215, 190] on div "First Law of Therm odynamics" at bounding box center [248, 189] width 154 height 15
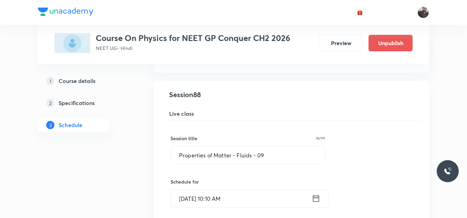
scroll to position [4737, 0]
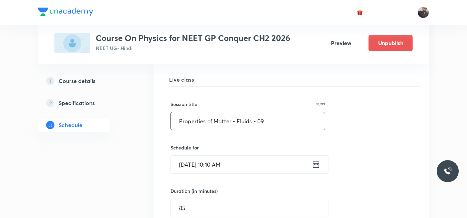
drag, startPoint x: 267, startPoint y: 124, endPoint x: 95, endPoint y: 152, distance: 174.2
paste input "Thermal Properties of Matter"
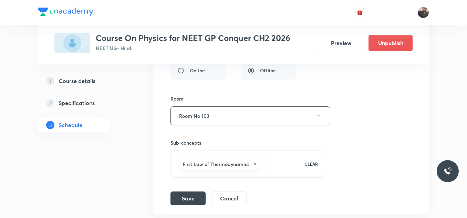
scroll to position [4979, 0]
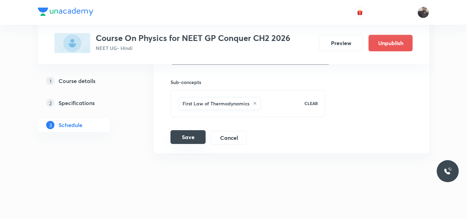
type input "Thermal Properties of Matter - 01"
click at [186, 139] on button "Save" at bounding box center [187, 137] width 35 height 14
click at [182, 140] on button "Save" at bounding box center [187, 137] width 35 height 14
